Goal: Information Seeking & Learning: Learn about a topic

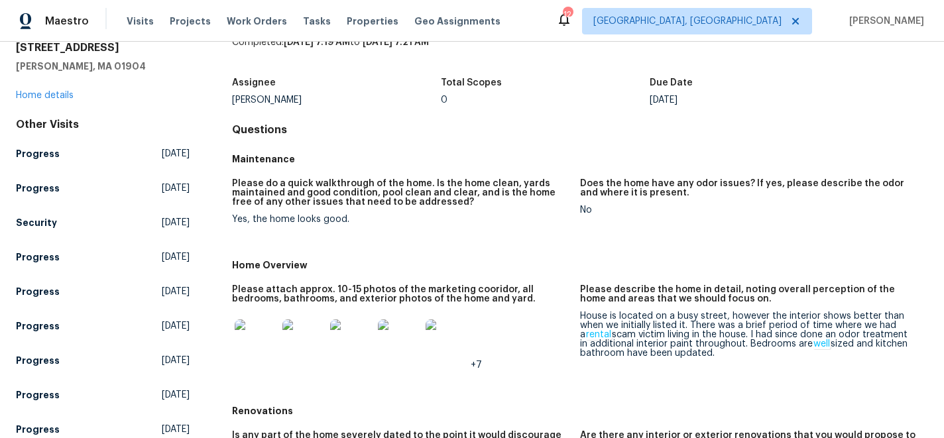
scroll to position [54, 0]
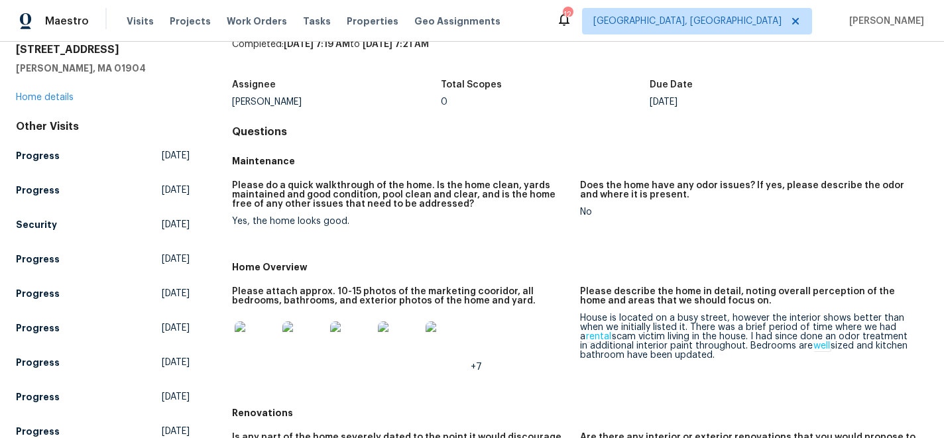
click at [259, 347] on img at bounding box center [256, 343] width 42 height 42
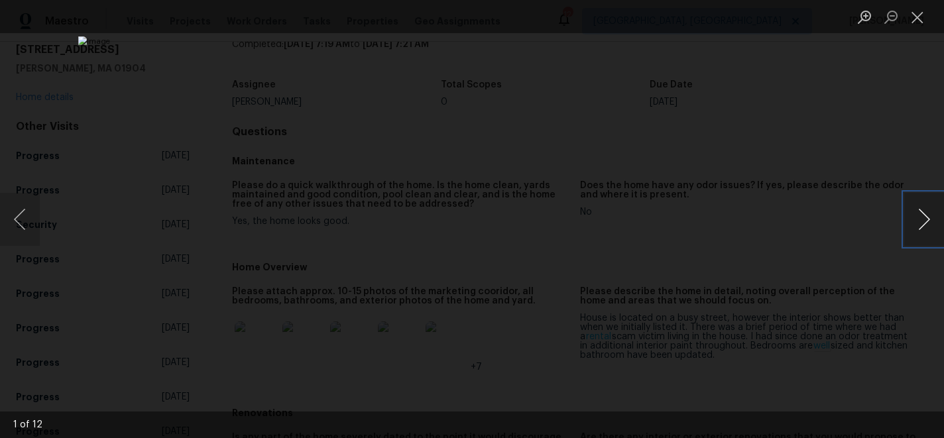
click at [914, 218] on button "Next image" at bounding box center [925, 219] width 40 height 53
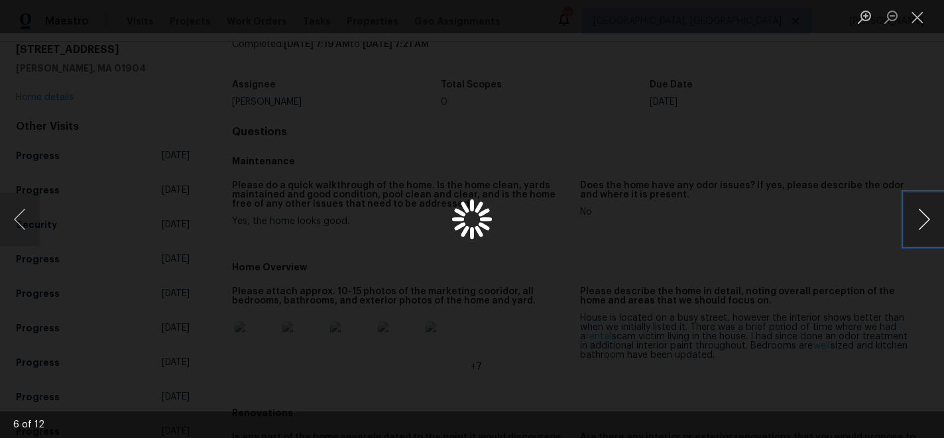
click at [914, 218] on button "Next image" at bounding box center [925, 219] width 40 height 53
click at [922, 18] on button "Close lightbox" at bounding box center [918, 16] width 27 height 23
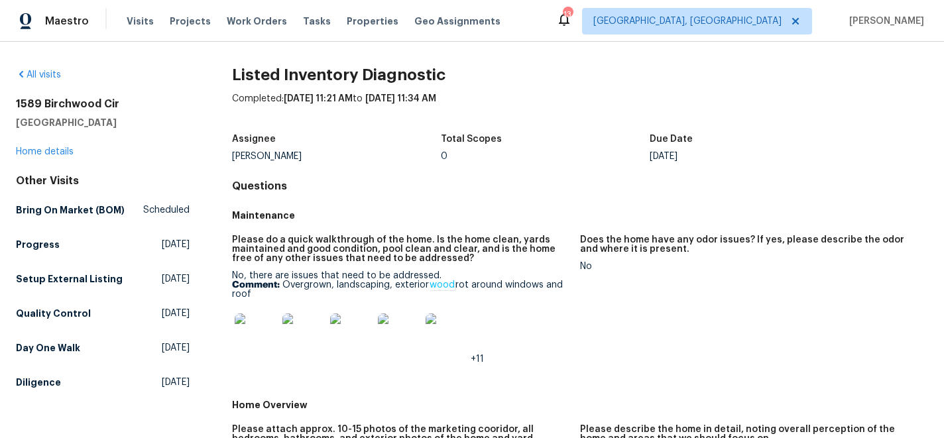
click at [263, 338] on img at bounding box center [256, 335] width 42 height 42
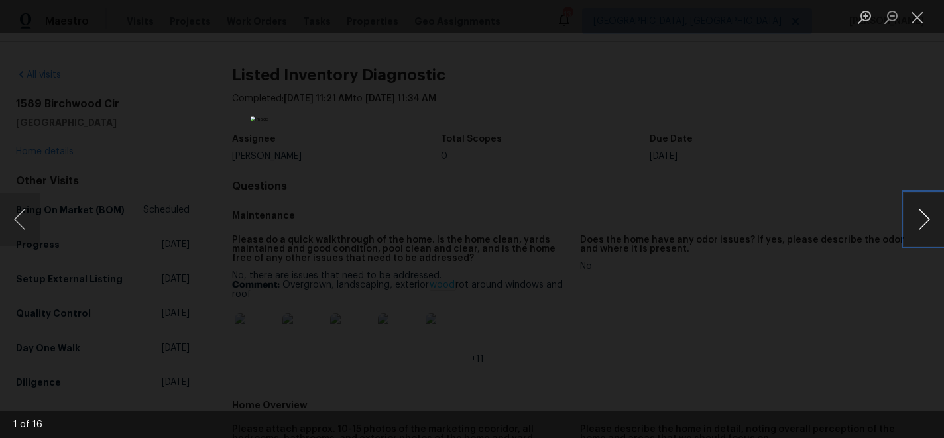
click at [924, 221] on button "Next image" at bounding box center [925, 219] width 40 height 53
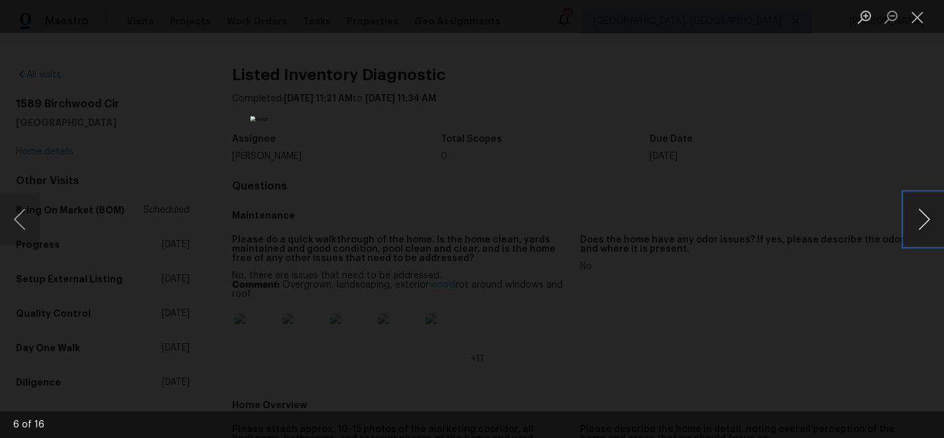
click at [924, 221] on button "Next image" at bounding box center [925, 219] width 40 height 53
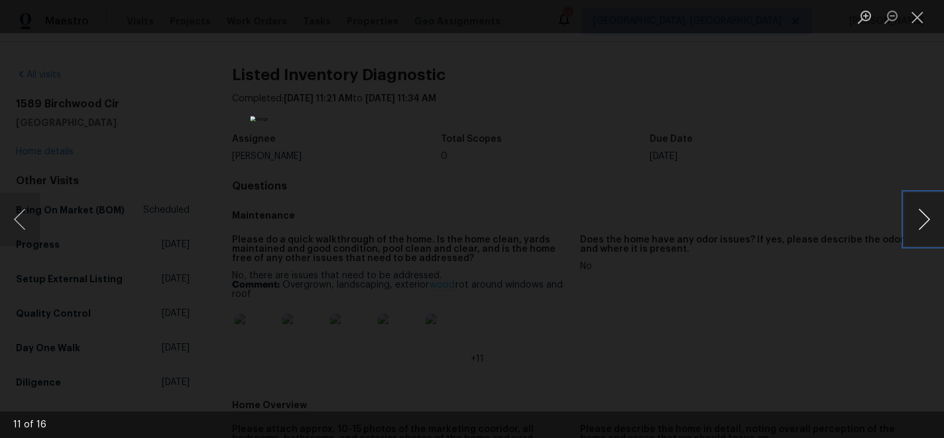
click at [924, 221] on button "Next image" at bounding box center [925, 219] width 40 height 53
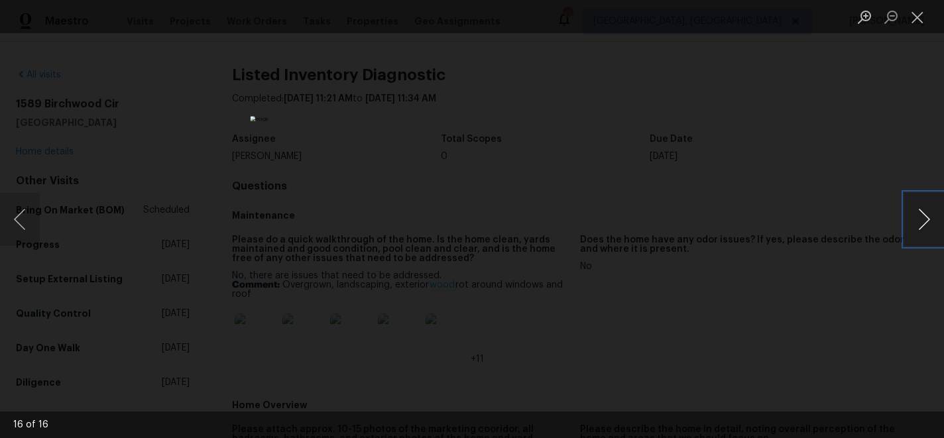
click at [924, 221] on button "Next image" at bounding box center [925, 219] width 40 height 53
click at [923, 14] on button "Close lightbox" at bounding box center [918, 16] width 27 height 23
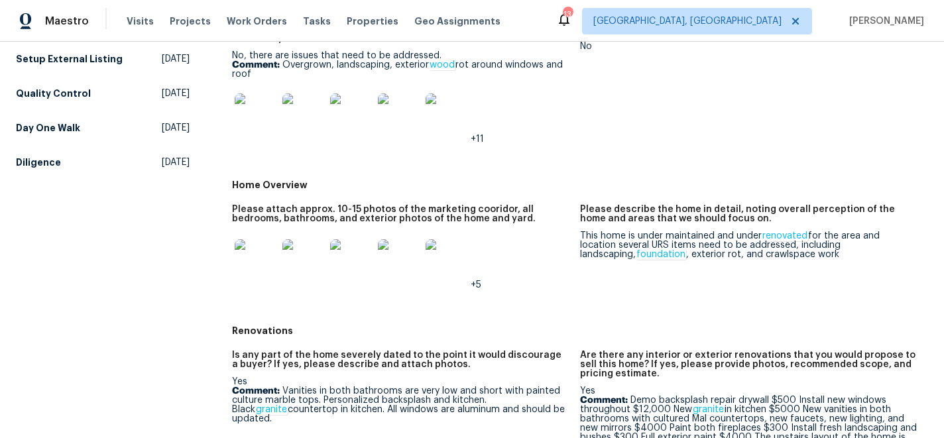
scroll to position [218, 0]
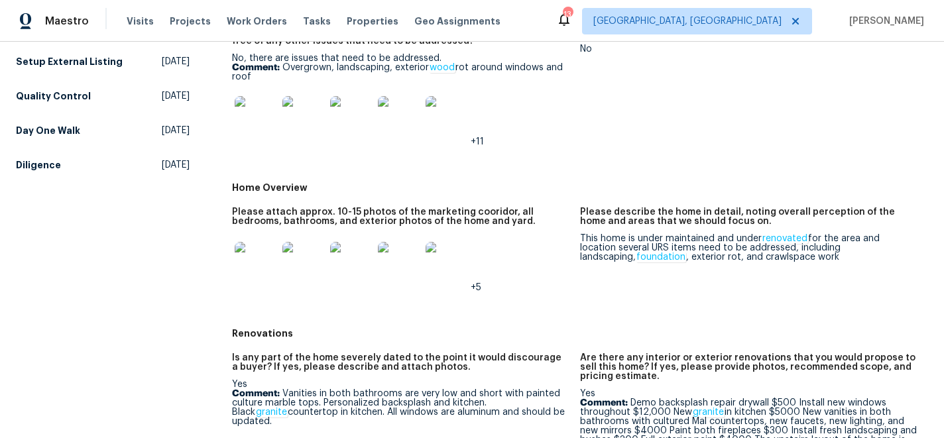
click at [261, 118] on img at bounding box center [256, 117] width 42 height 42
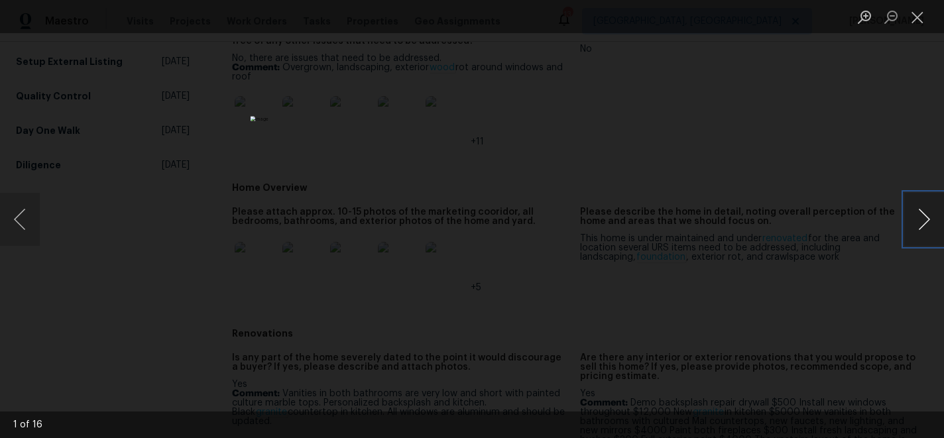
click at [932, 216] on button "Next image" at bounding box center [925, 219] width 40 height 53
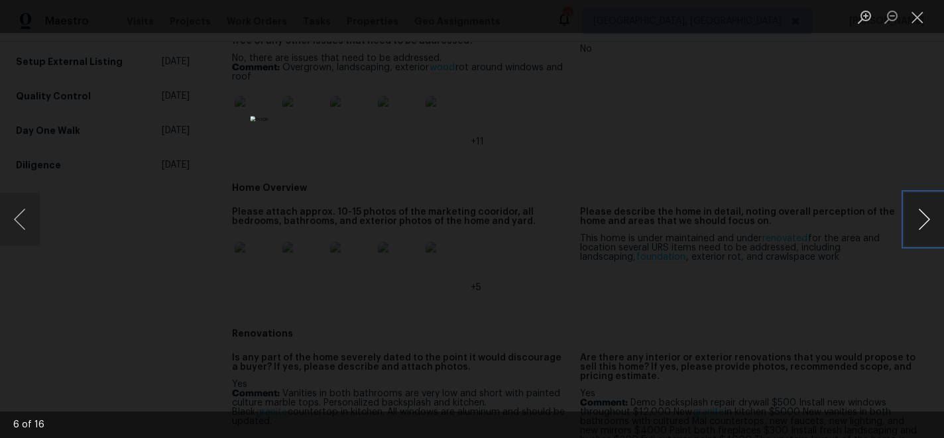
click at [932, 216] on button "Next image" at bounding box center [925, 219] width 40 height 53
click at [919, 21] on button "Close lightbox" at bounding box center [918, 16] width 27 height 23
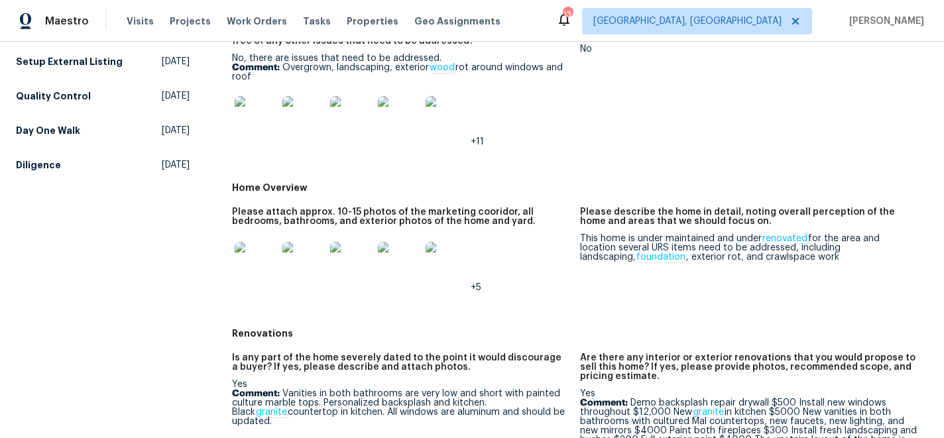
click at [249, 259] on img at bounding box center [256, 263] width 42 height 42
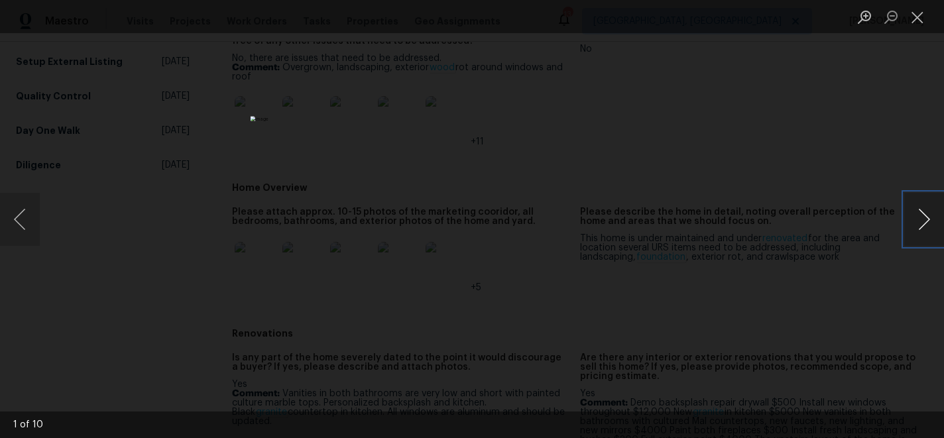
click at [925, 216] on button "Next image" at bounding box center [925, 219] width 40 height 53
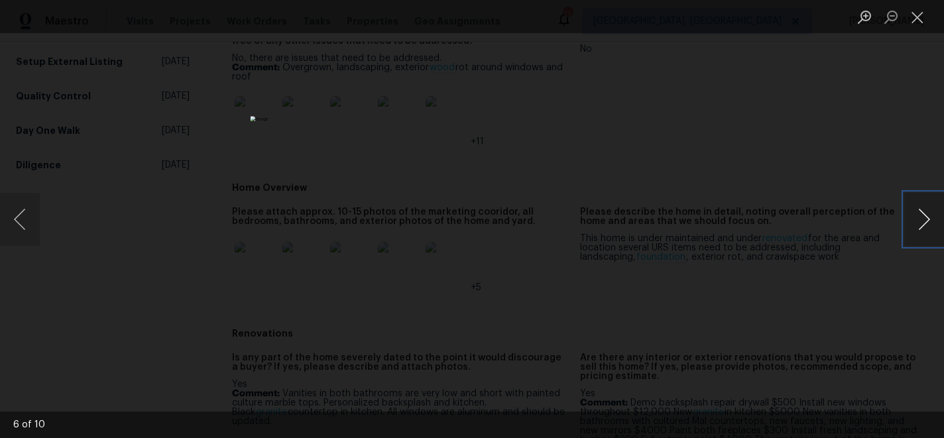
click at [925, 216] on button "Next image" at bounding box center [925, 219] width 40 height 53
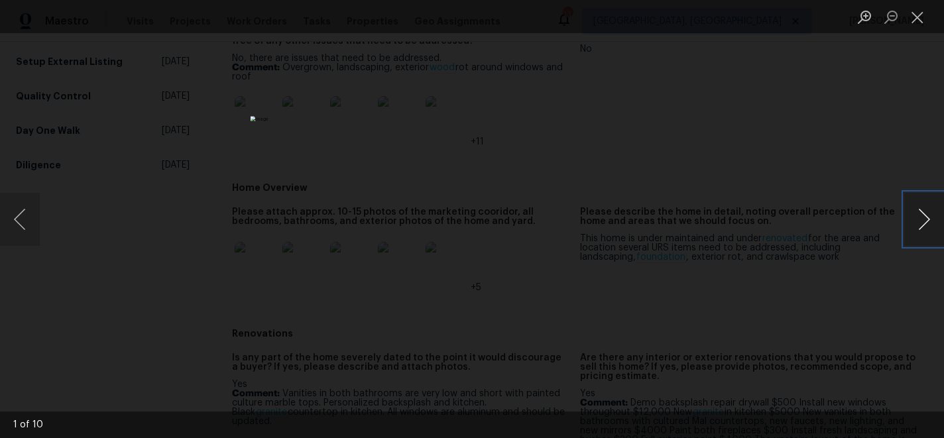
click at [925, 216] on button "Next image" at bounding box center [925, 219] width 40 height 53
click at [926, 216] on button "Next image" at bounding box center [925, 219] width 40 height 53
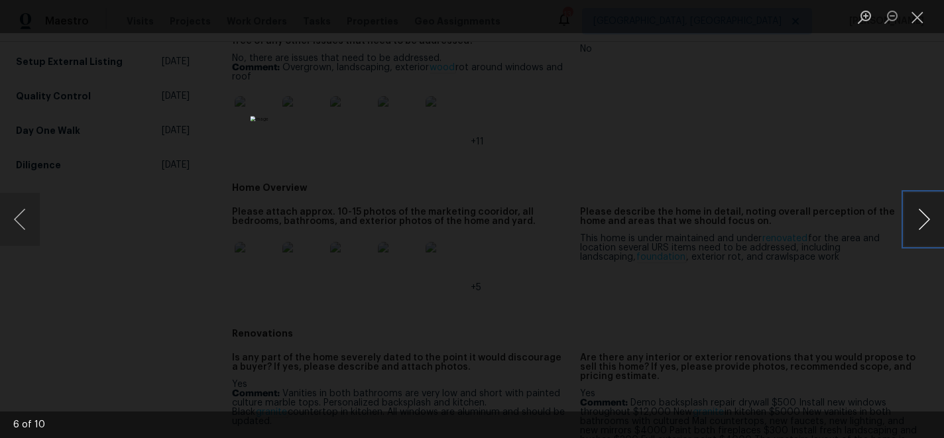
click at [926, 216] on button "Next image" at bounding box center [925, 219] width 40 height 53
click at [914, 11] on button "Close lightbox" at bounding box center [918, 16] width 27 height 23
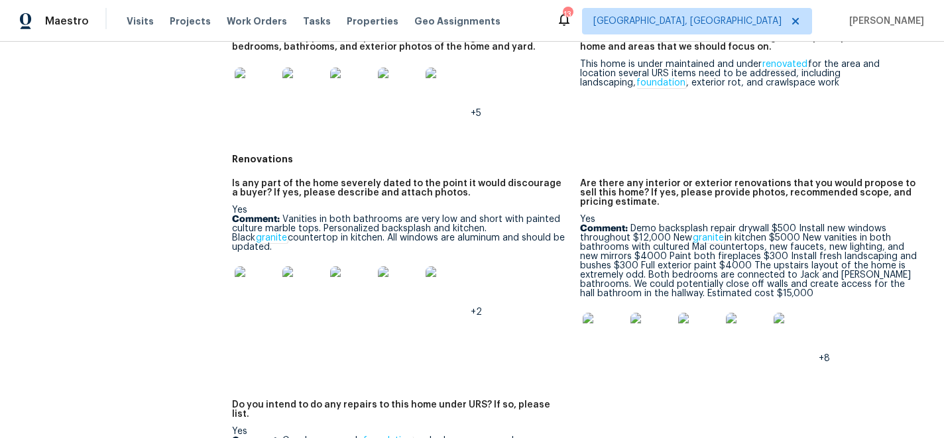
scroll to position [420, 0]
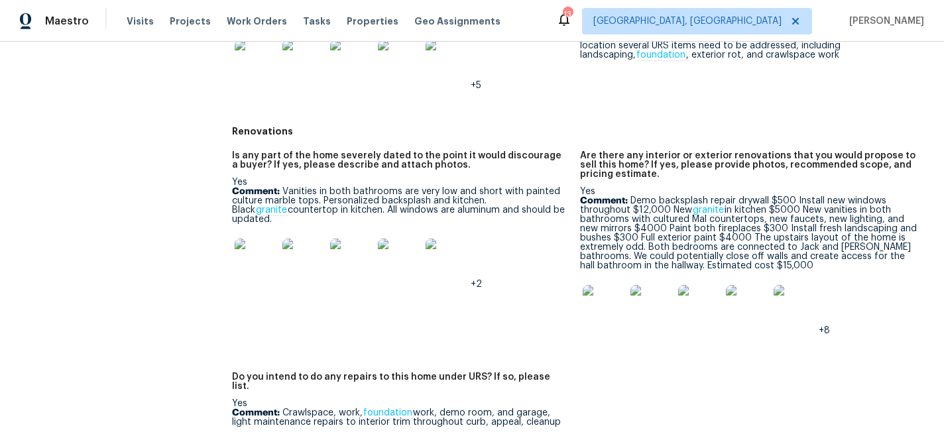
click at [249, 251] on img at bounding box center [256, 260] width 42 height 42
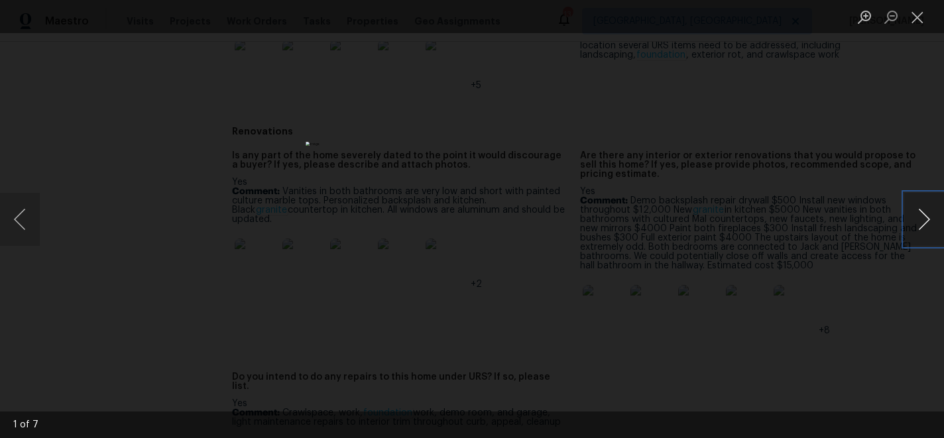
click at [932, 220] on button "Next image" at bounding box center [925, 219] width 40 height 53
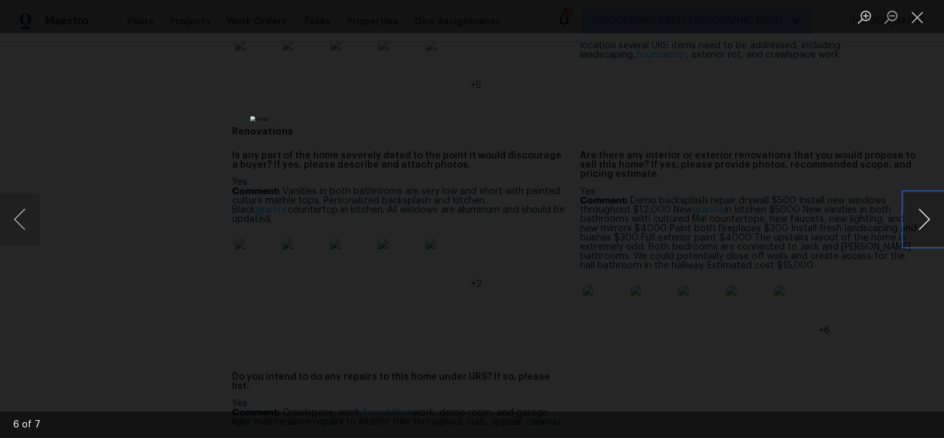
click at [932, 220] on button "Next image" at bounding box center [925, 219] width 40 height 53
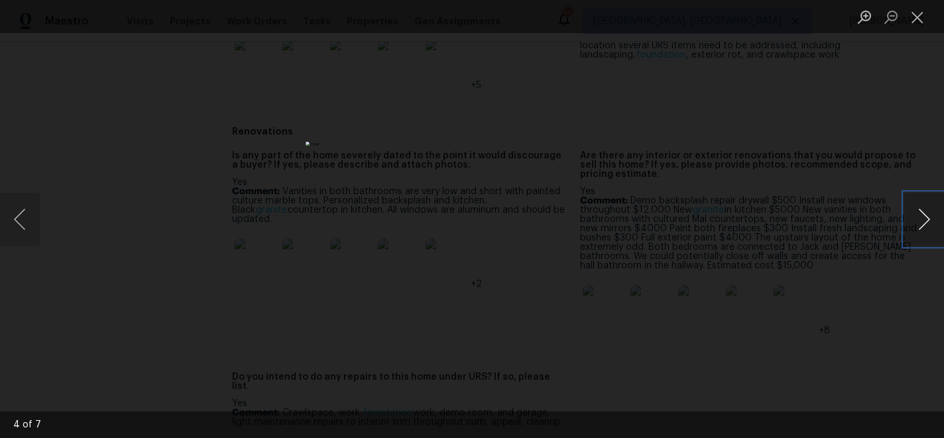
click at [932, 220] on button "Next image" at bounding box center [925, 219] width 40 height 53
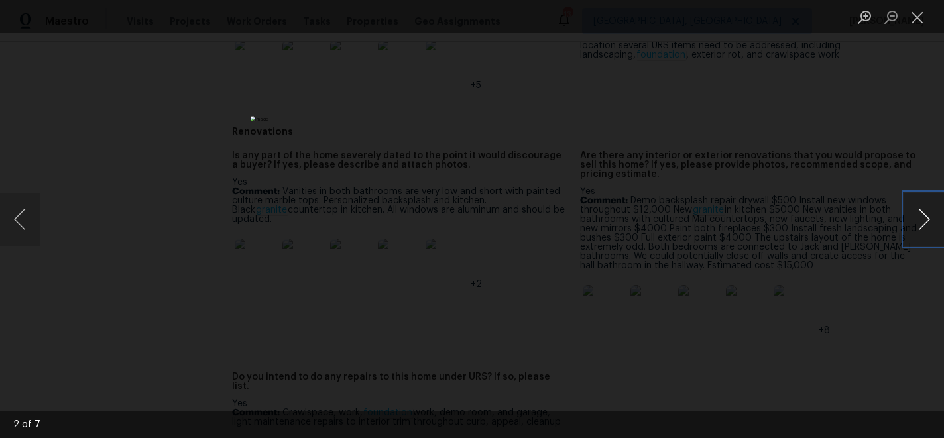
click at [932, 220] on button "Next image" at bounding box center [925, 219] width 40 height 53
click at [916, 19] on button "Close lightbox" at bounding box center [918, 16] width 27 height 23
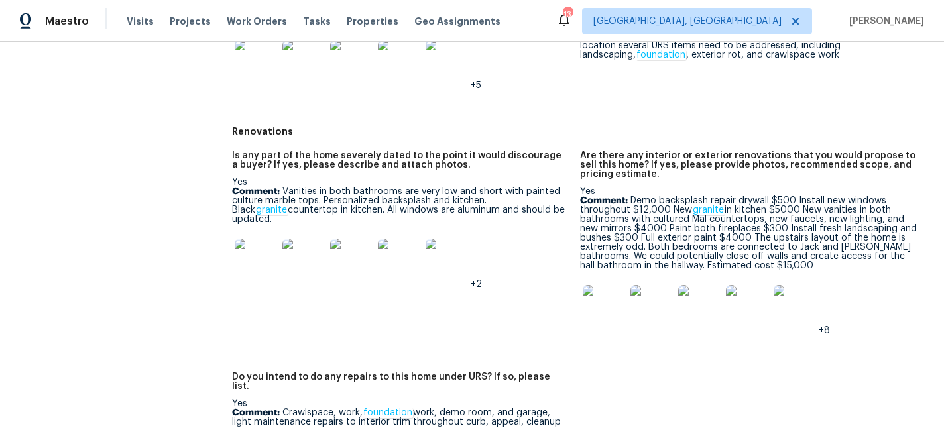
click at [607, 314] on img at bounding box center [604, 306] width 42 height 42
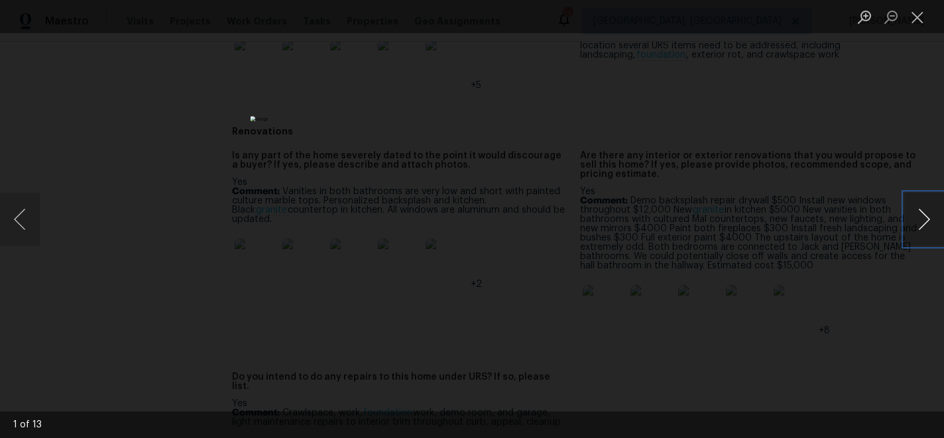
click at [937, 221] on button "Next image" at bounding box center [925, 219] width 40 height 53
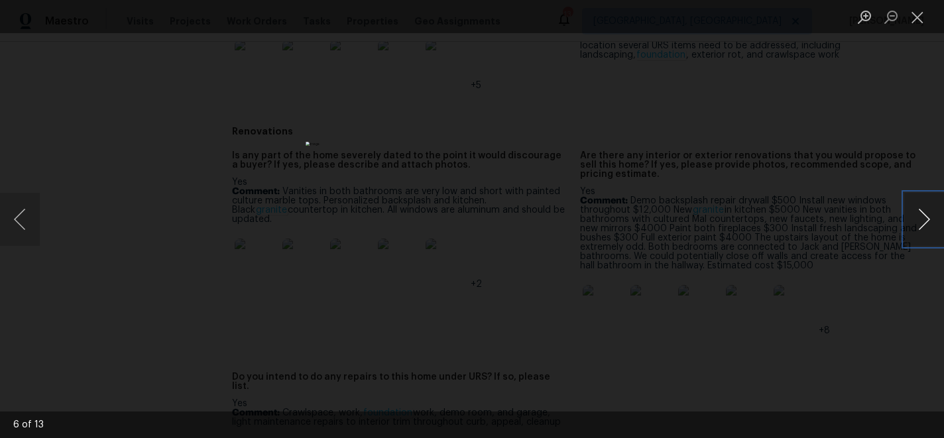
click at [937, 221] on button "Next image" at bounding box center [925, 219] width 40 height 53
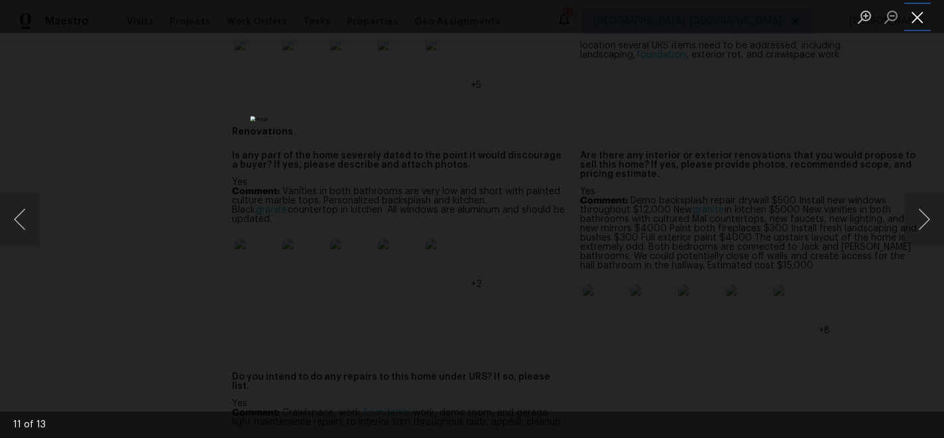
click at [926, 19] on button "Close lightbox" at bounding box center [918, 16] width 27 height 23
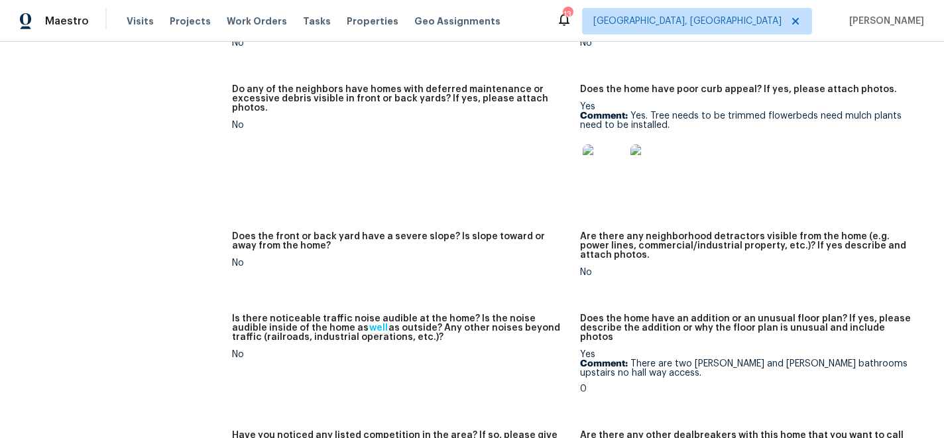
scroll to position [905, 0]
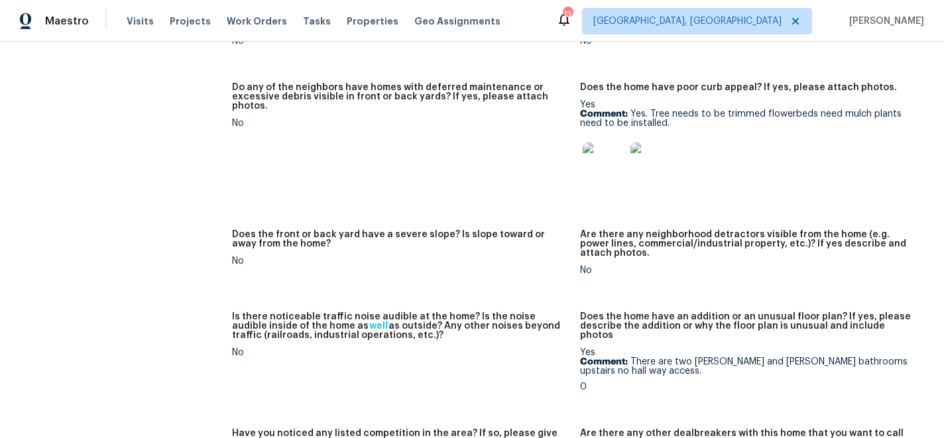
click at [607, 155] on img at bounding box center [604, 164] width 42 height 42
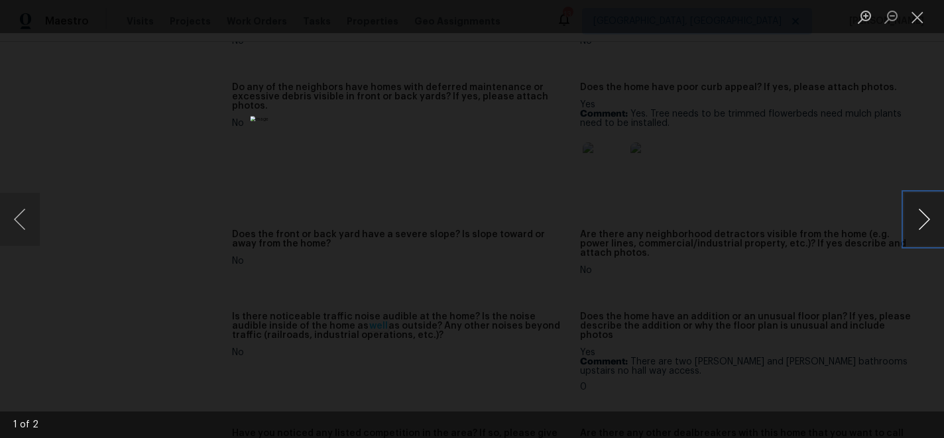
click at [926, 218] on button "Next image" at bounding box center [925, 219] width 40 height 53
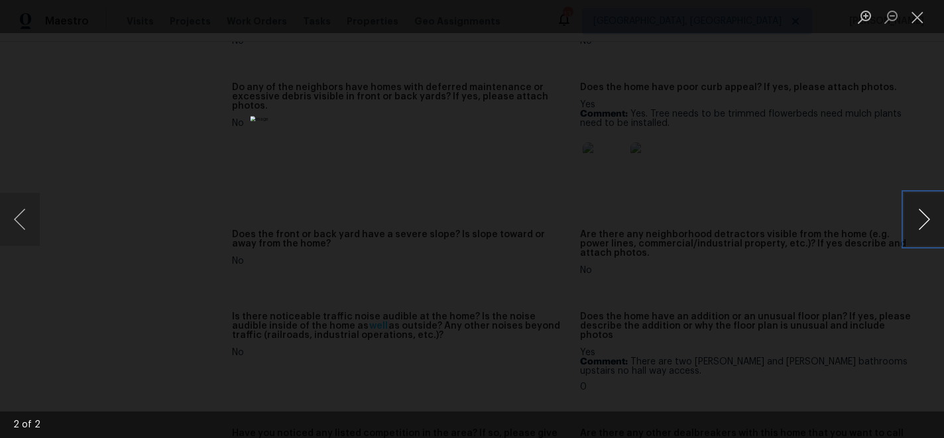
click at [926, 218] on button "Next image" at bounding box center [925, 219] width 40 height 53
click at [924, 17] on button "Close lightbox" at bounding box center [918, 16] width 27 height 23
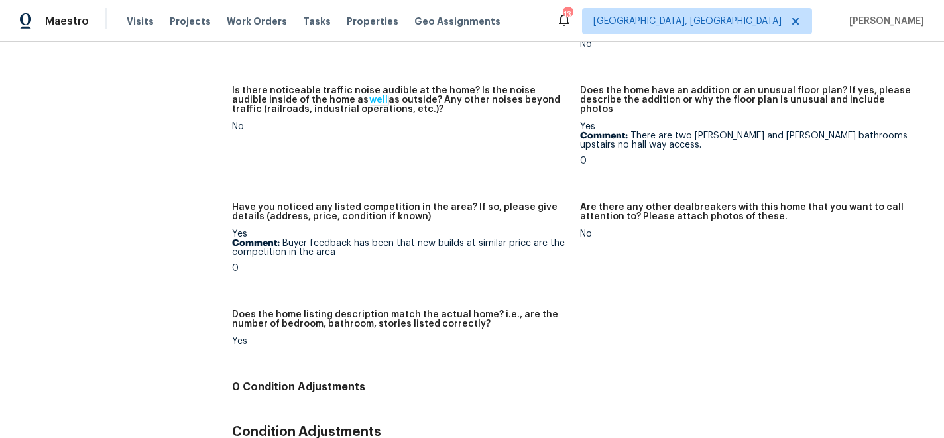
scroll to position [1178, 0]
